Goal: Transaction & Acquisition: Purchase product/service

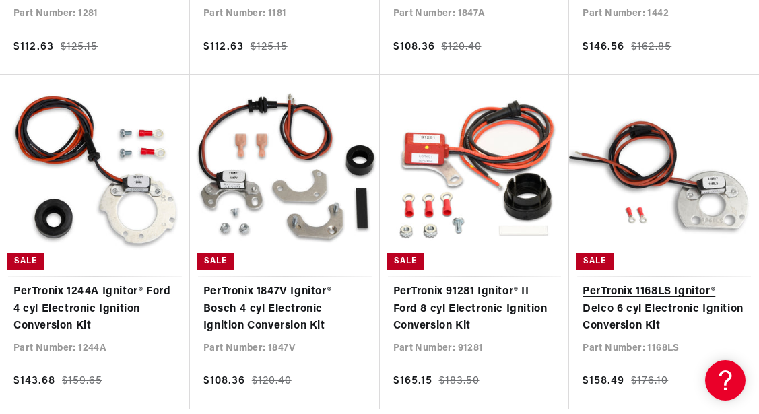
scroll to position [1031, 0]
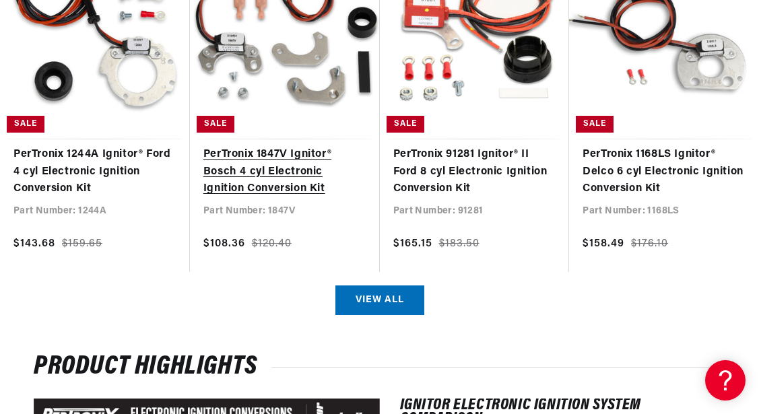
click at [240, 186] on link "PerTronix 1847V Ignitor® Bosch 4 cyl Electronic Ignition Conversion Kit" at bounding box center [284, 172] width 163 height 52
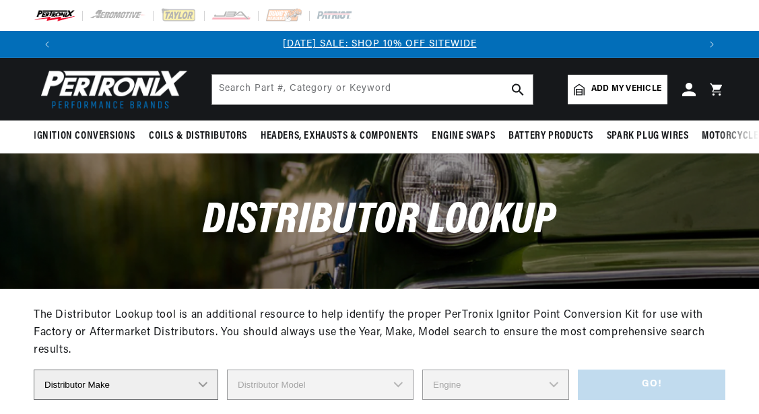
click at [200, 370] on select "Distributor Make" at bounding box center [126, 385] width 185 height 30
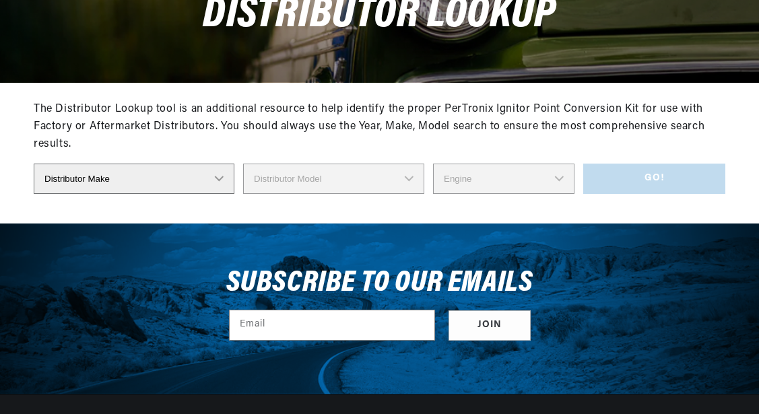
scroll to position [206, 0]
click at [34, 164] on select "Distributor Make Accel Aldon Autolite Bosch Century Chrysler Clark Colt Contine…" at bounding box center [134, 179] width 201 height 30
click at [160, 41] on div "Distributor Lookup" at bounding box center [379, 14] width 759 height 135
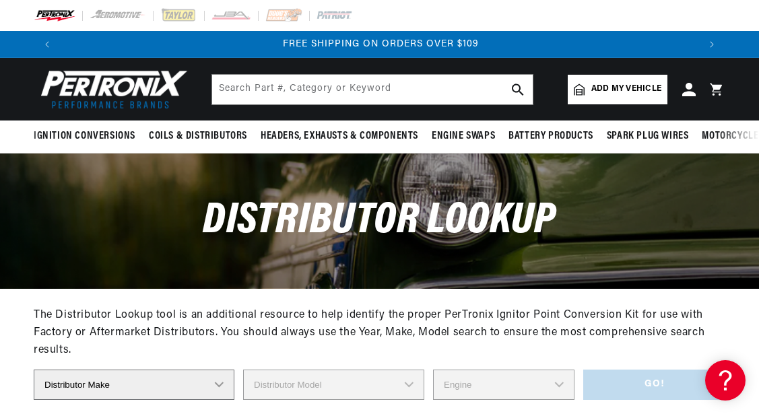
scroll to position [0, 1276]
